Goal: Information Seeking & Learning: Learn about a topic

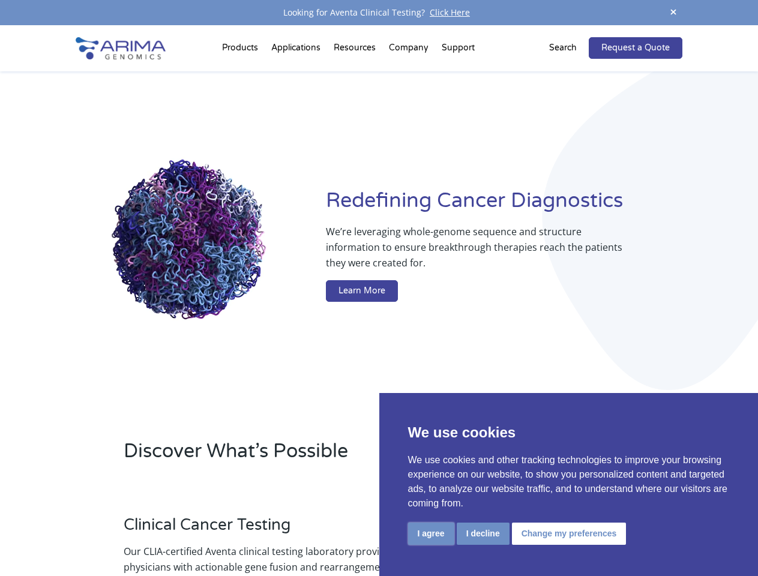
click at [431, 534] on button "I agree" at bounding box center [431, 534] width 46 height 22
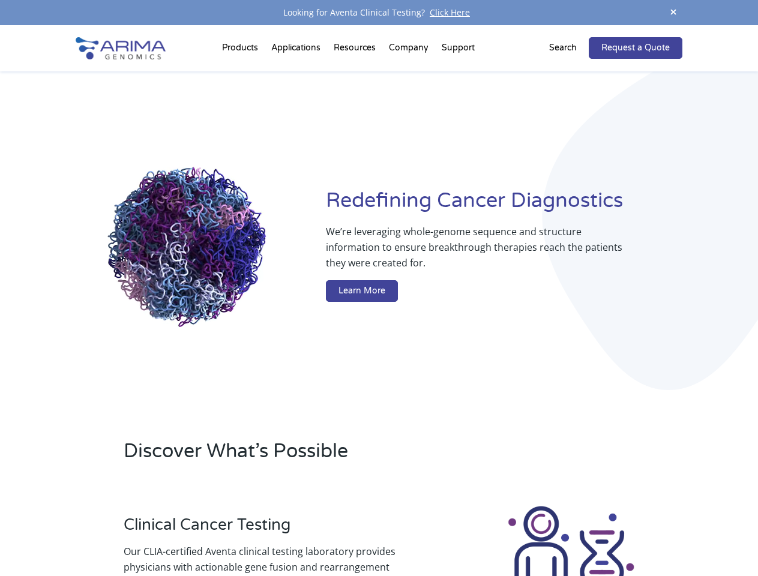
click at [483, 534] on div at bounding box center [571, 570] width 223 height 133
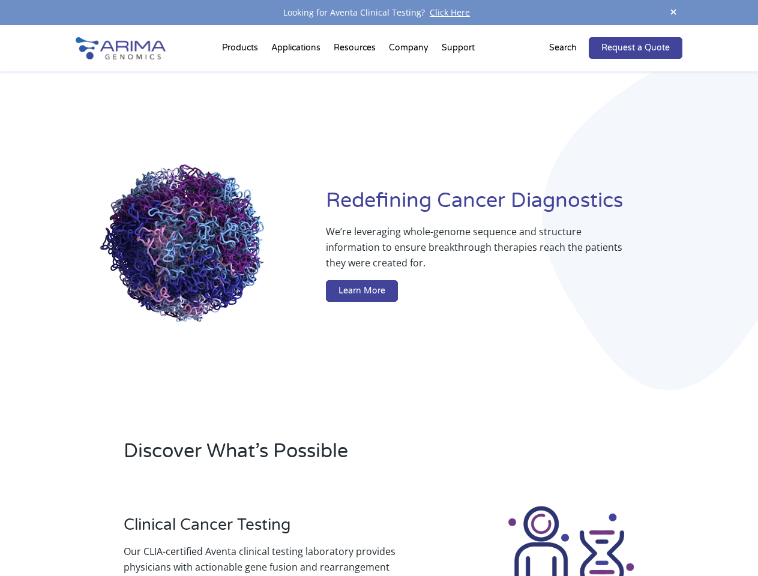
click at [567, 534] on img at bounding box center [570, 570] width 133 height 133
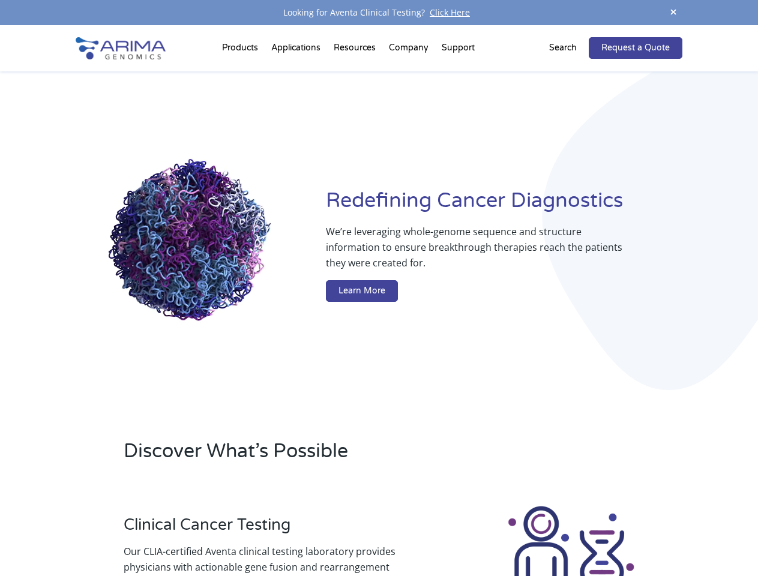
click at [674, 13] on span at bounding box center [674, 13] width 18 height 16
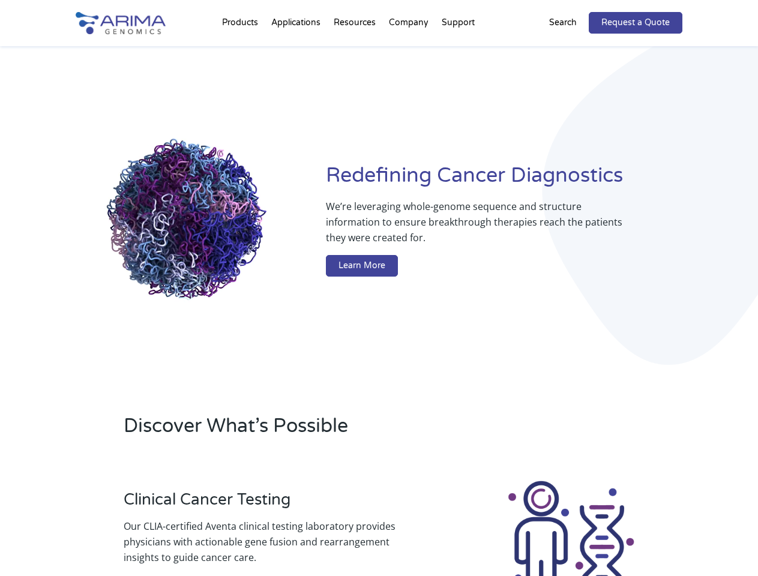
click at [242, 50] on div "Redefining [MEDICAL_DATA] Diagnostics We’re leveraging whole-genome sequence an…" at bounding box center [379, 222] width 606 height 352
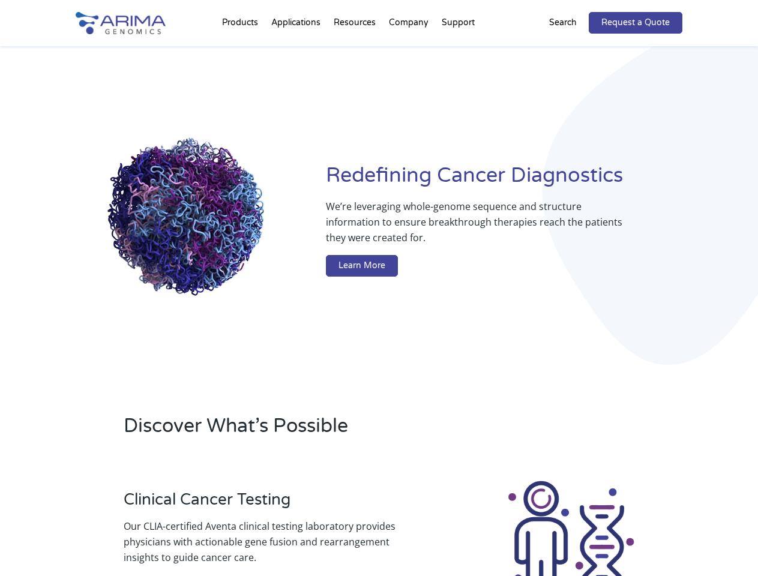
click at [356, 50] on div "Redefining [MEDICAL_DATA] Diagnostics We’re leveraging whole-genome sequence an…" at bounding box center [379, 222] width 606 height 352
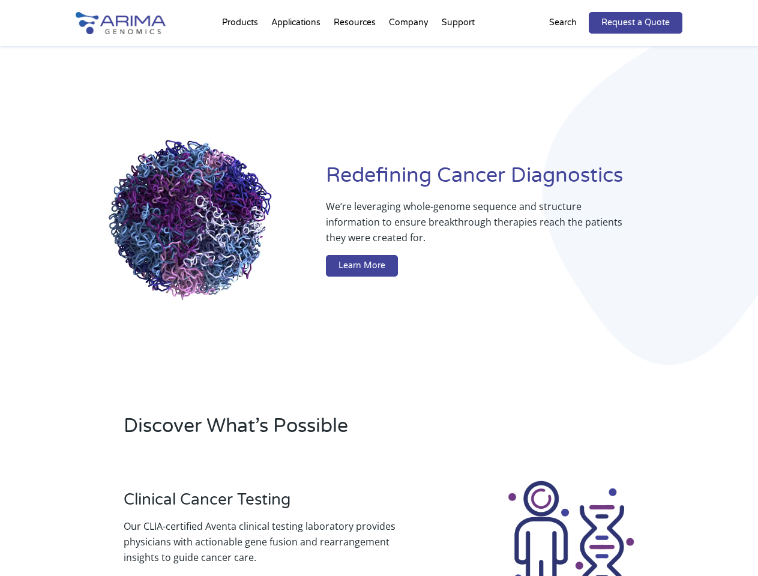
click at [409, 50] on div "Redefining [MEDICAL_DATA] Diagnostics We’re leveraging whole-genome sequence an…" at bounding box center [379, 222] width 606 height 352
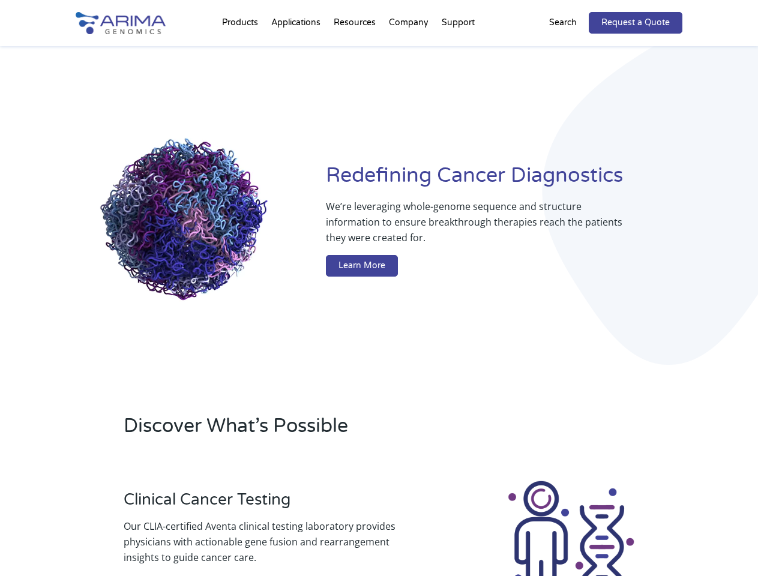
click at [458, 50] on div "Redefining [MEDICAL_DATA] Diagnostics We’re leveraging whole-genome sequence an…" at bounding box center [379, 222] width 606 height 352
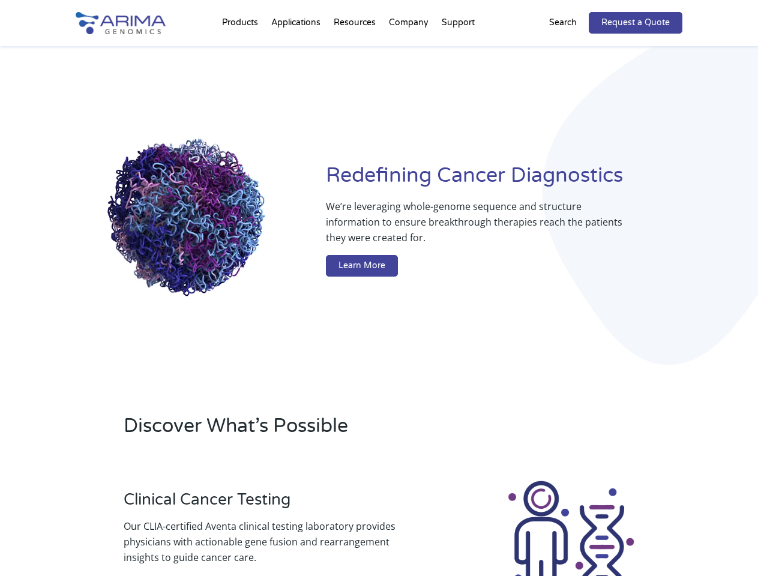
click at [570, 48] on div "Redefining [MEDICAL_DATA] Diagnostics We’re leveraging whole-genome sequence an…" at bounding box center [379, 222] width 606 height 352
